Goal: Task Accomplishment & Management: Manage account settings

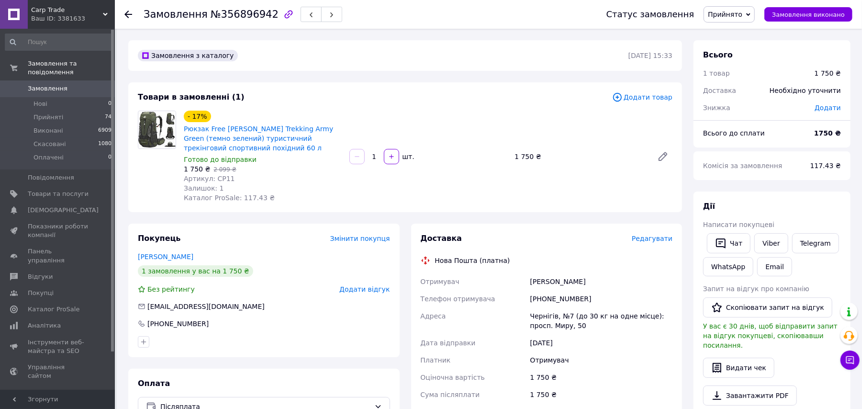
scroll to position [105, 0]
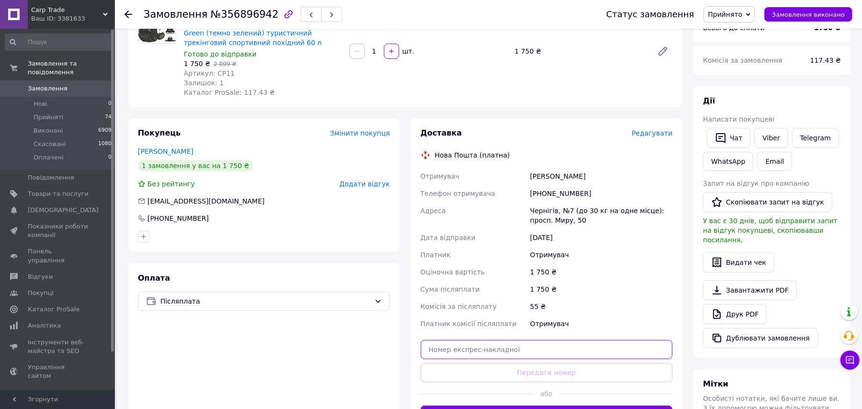
click at [464, 348] on input "text" at bounding box center [547, 349] width 252 height 19
paste input "59001432920989"
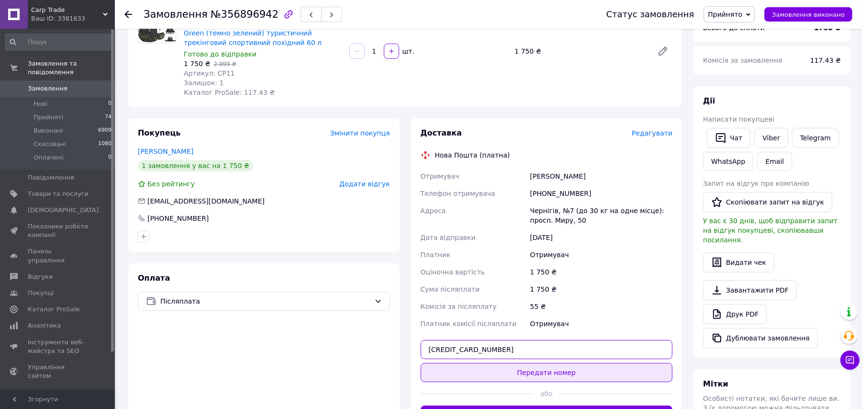
type input "59001432920989"
click at [471, 380] on button "Передати номер" at bounding box center [547, 372] width 252 height 19
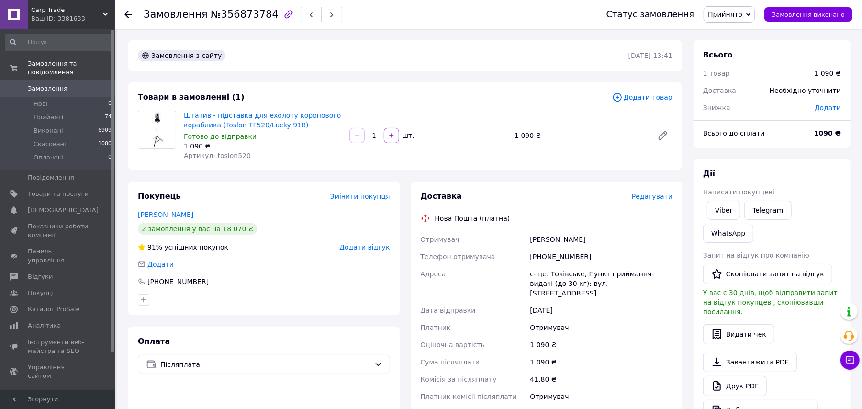
scroll to position [64, 0]
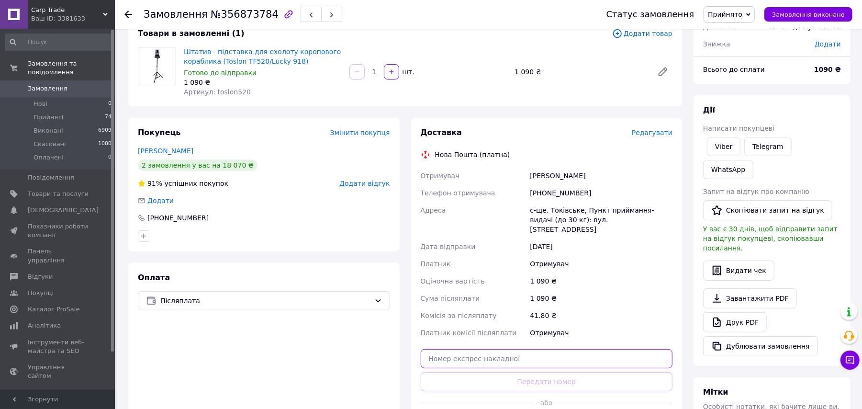
click at [474, 349] on input "text" at bounding box center [547, 358] width 252 height 19
paste input "59001432889497"
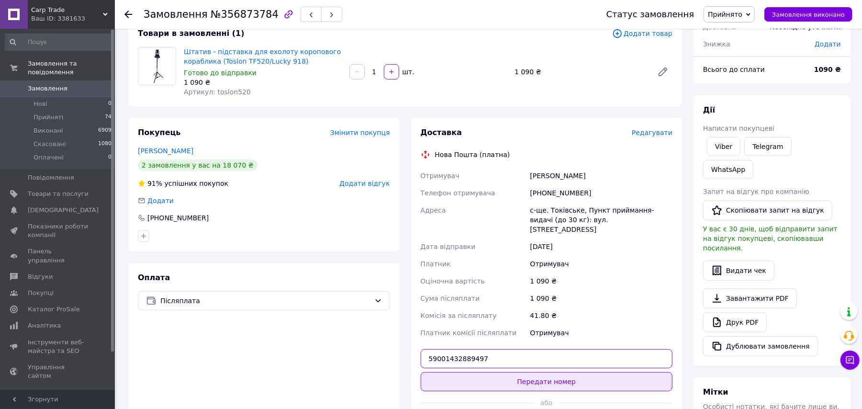
type input "59001432889497"
click at [485, 373] on button "Передати номер" at bounding box center [547, 381] width 252 height 19
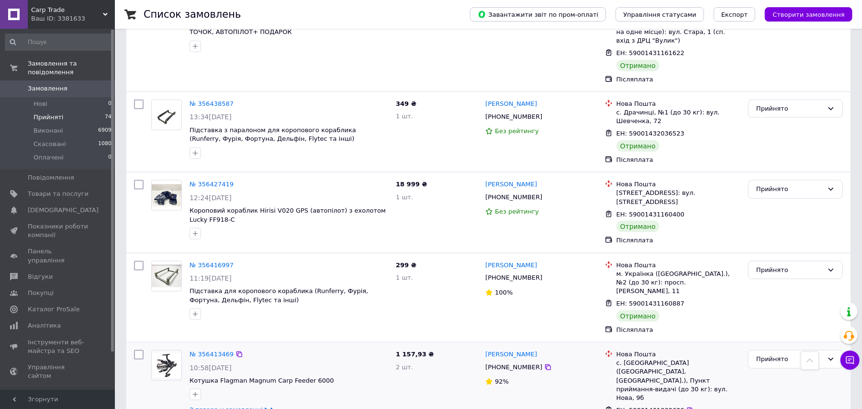
scroll to position [3447, 0]
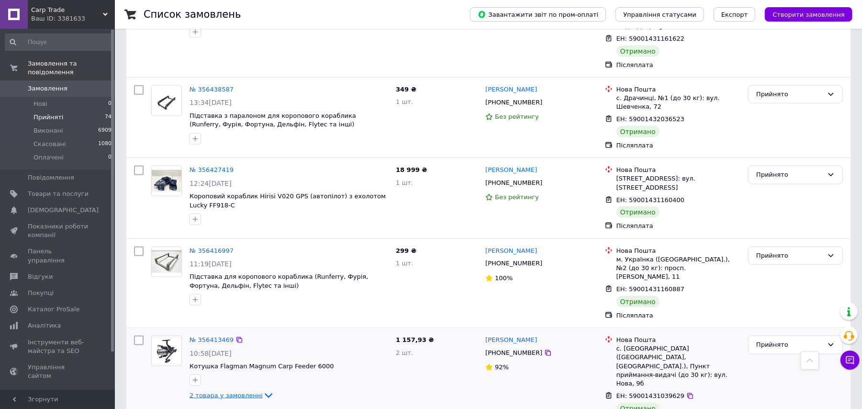
click at [252, 392] on span "2 товара у замовленні" at bounding box center [226, 395] width 73 height 7
click at [265, 394] on icon at bounding box center [269, 396] width 8 height 5
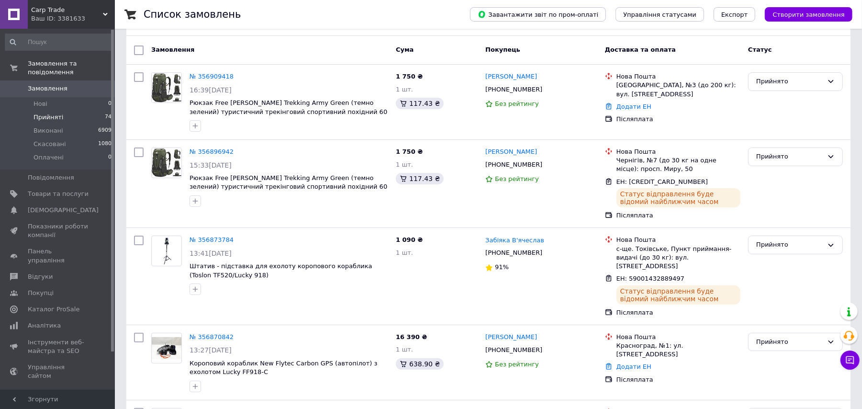
scroll to position [127, 0]
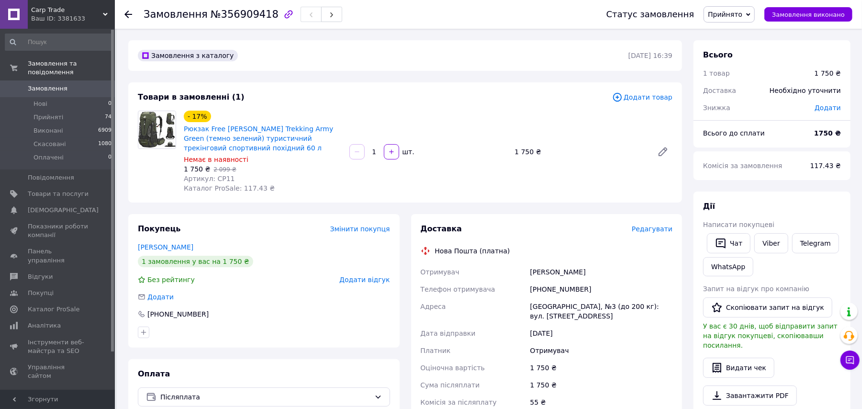
click at [453, 95] on div "Товари в замовленні (1)" at bounding box center [375, 97] width 474 height 11
click at [734, 18] on span "Прийнято" at bounding box center [729, 14] width 51 height 16
click at [742, 45] on li "Скасовано" at bounding box center [729, 48] width 50 height 14
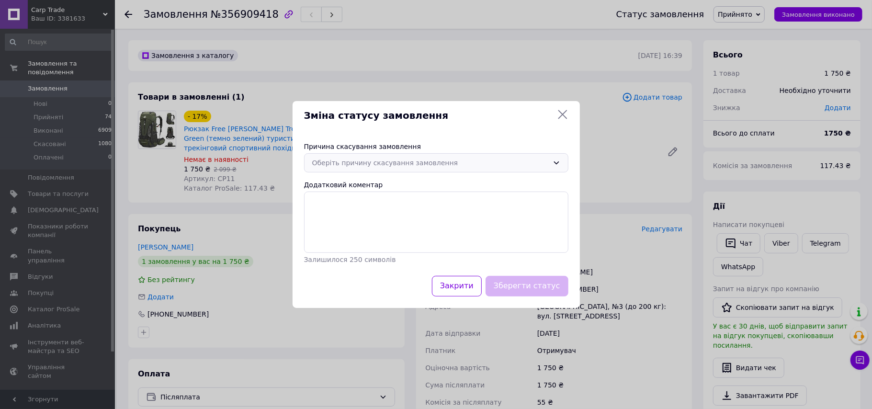
click at [386, 158] on div "Оберіть причину скасування замовлення" at bounding box center [430, 163] width 237 height 11
click at [363, 182] on li "Немає в наявності" at bounding box center [436, 183] width 263 height 18
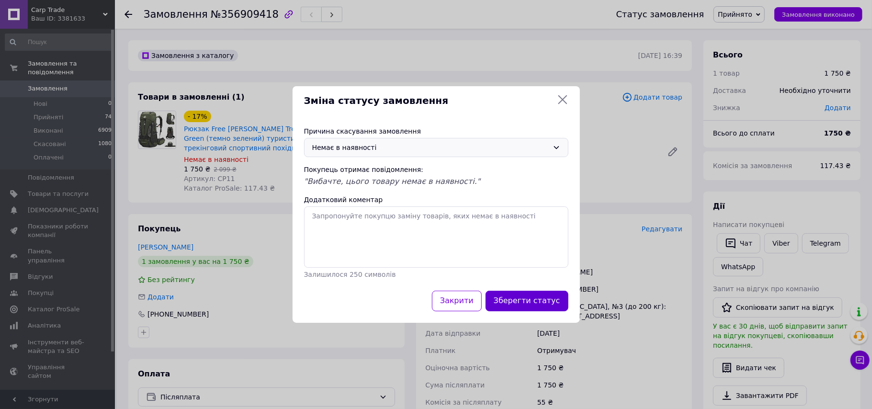
click at [516, 303] on button "Зберегти статус" at bounding box center [527, 301] width 83 height 21
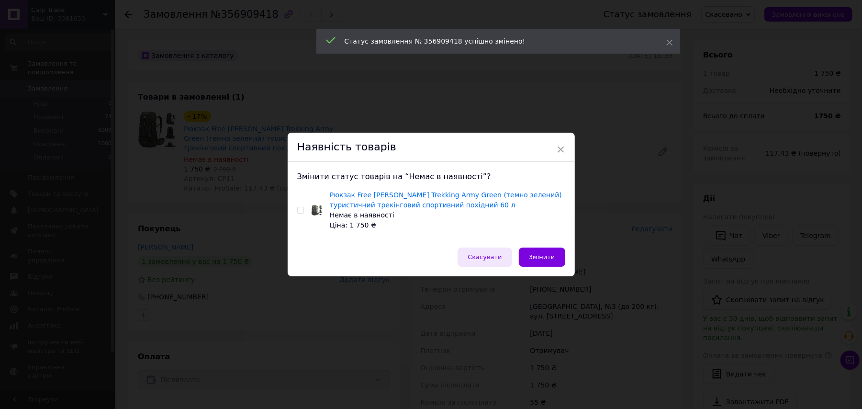
click at [482, 257] on span "Скасувати" at bounding box center [485, 256] width 34 height 7
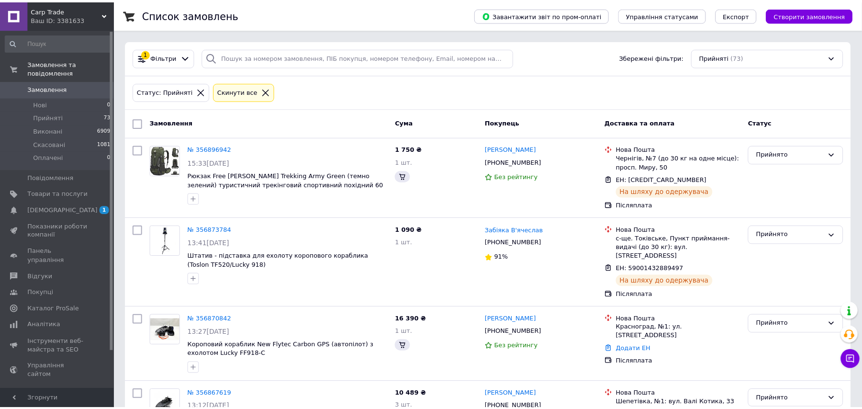
scroll to position [127, 0]
